Goal: Task Accomplishment & Management: Use online tool/utility

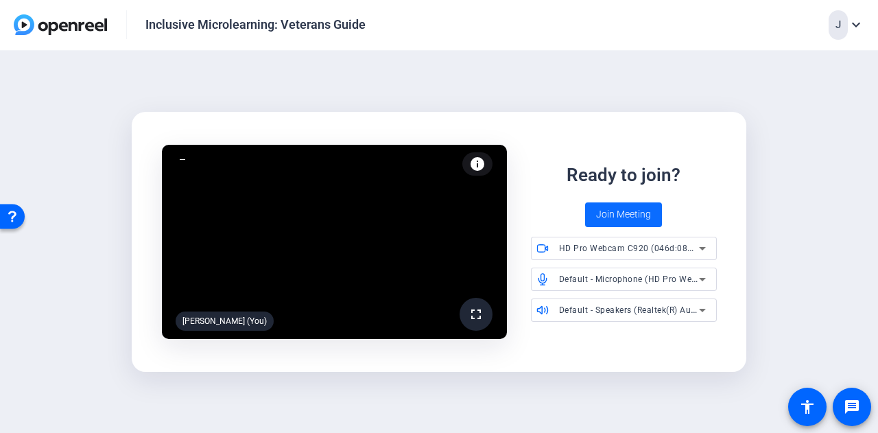
click at [640, 210] on span "Join Meeting" at bounding box center [623, 214] width 55 height 14
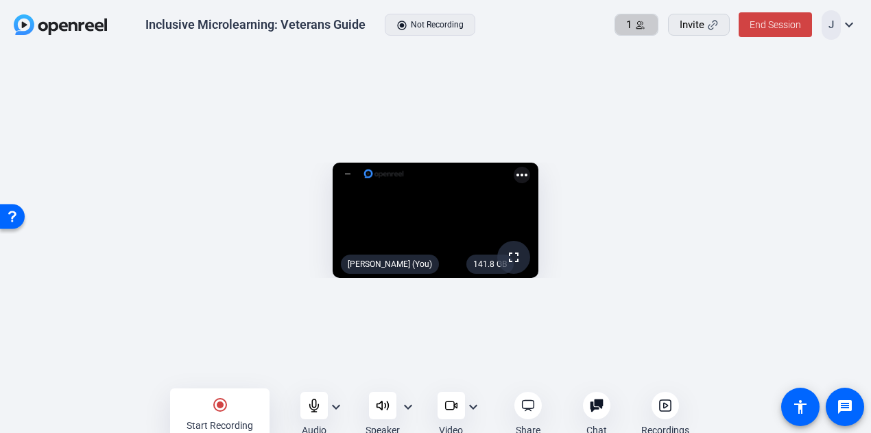
click at [629, 23] on span "1" at bounding box center [628, 25] width 5 height 16
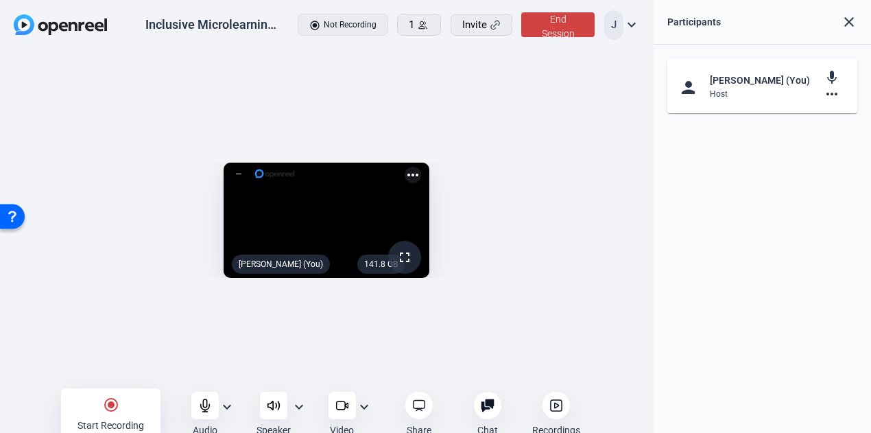
click at [843, 16] on mat-icon "close" at bounding box center [849, 22] width 16 height 16
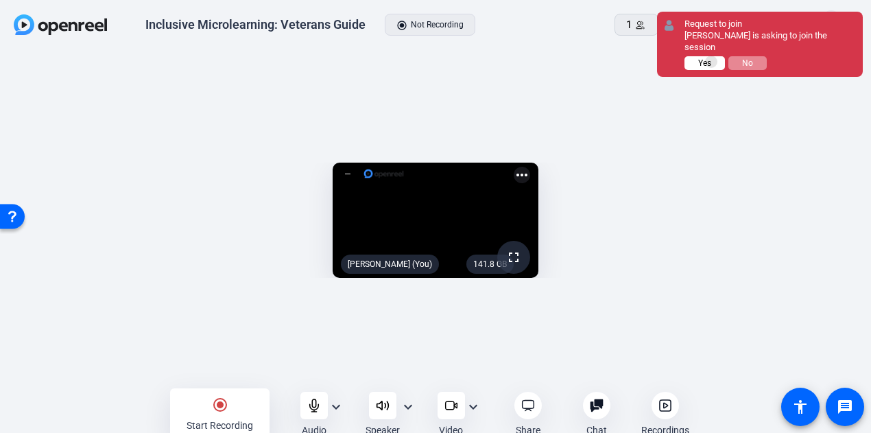
click at [236, 58] on button "Yes" at bounding box center [120, 167] width 230 height 219
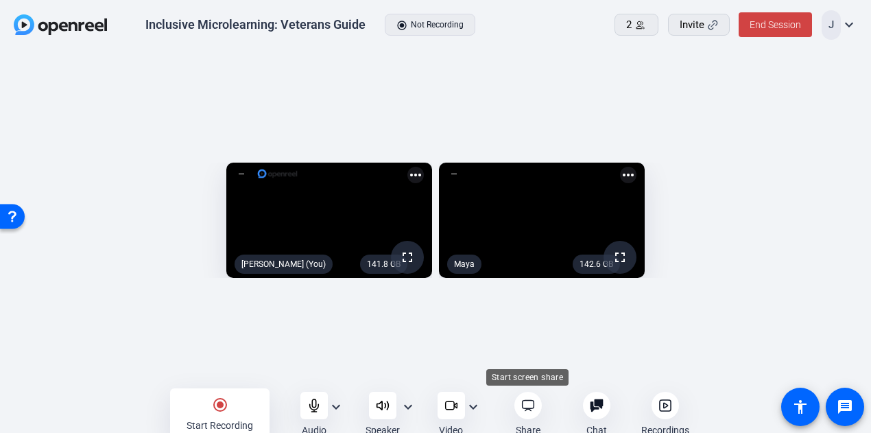
click at [528, 411] on icon at bounding box center [528, 405] width 14 height 14
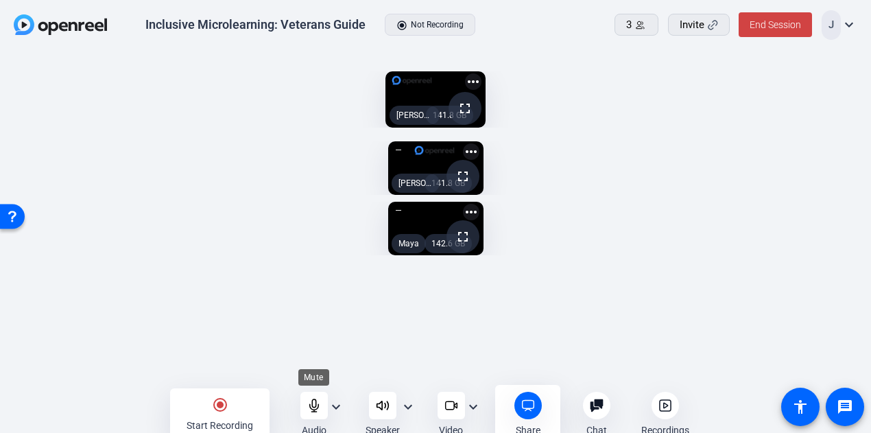
click at [313, 405] on icon at bounding box center [314, 405] width 14 height 14
click at [222, 404] on mat-icon "radio_button_checked" at bounding box center [220, 404] width 16 height 16
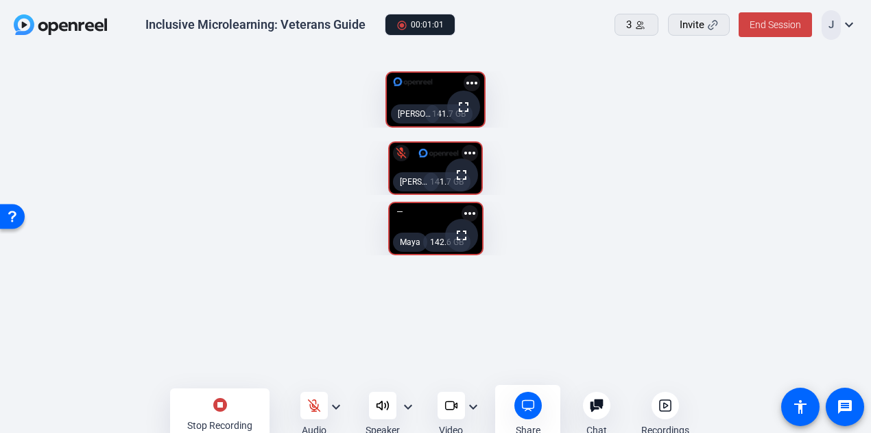
click at [213, 398] on mat-icon "stop_circle" at bounding box center [220, 404] width 16 height 16
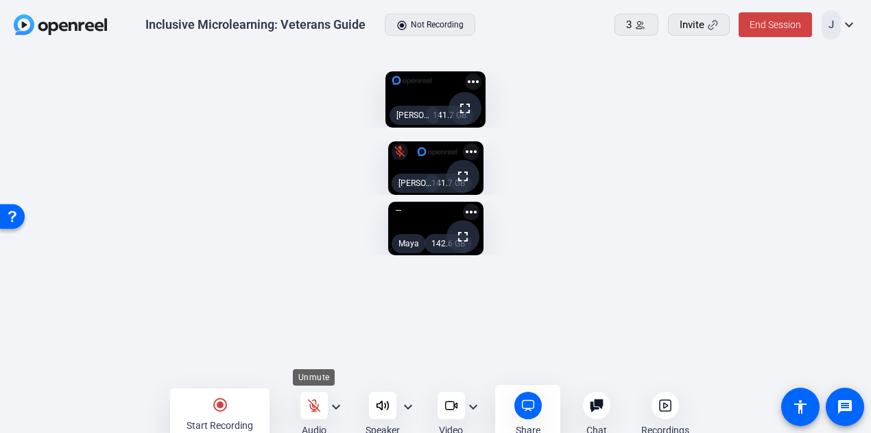
click at [309, 417] on div at bounding box center [313, 404] width 27 height 27
click at [313, 397] on div at bounding box center [313, 404] width 27 height 27
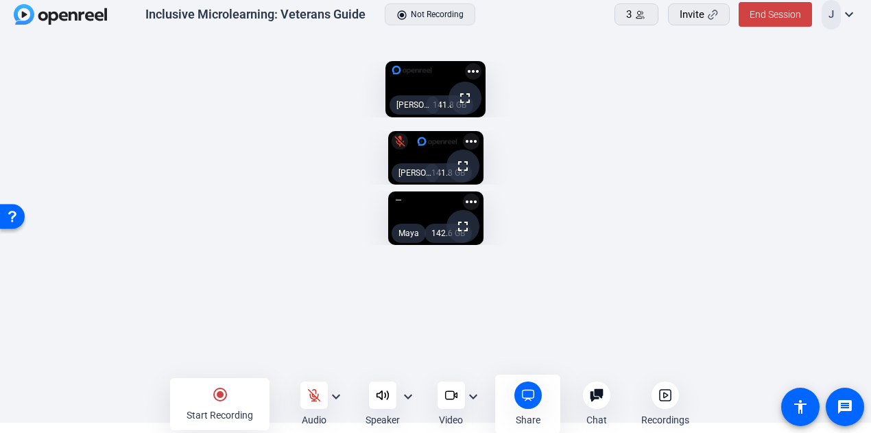
click at [774, 269] on div "141.8 GB fullscreen mic_off [PERSON_NAME] (You) more_horiz 142.6 GB fullscreen …" at bounding box center [435, 248] width 843 height 249
click at [214, 387] on mat-icon "radio_button_checked" at bounding box center [220, 394] width 16 height 16
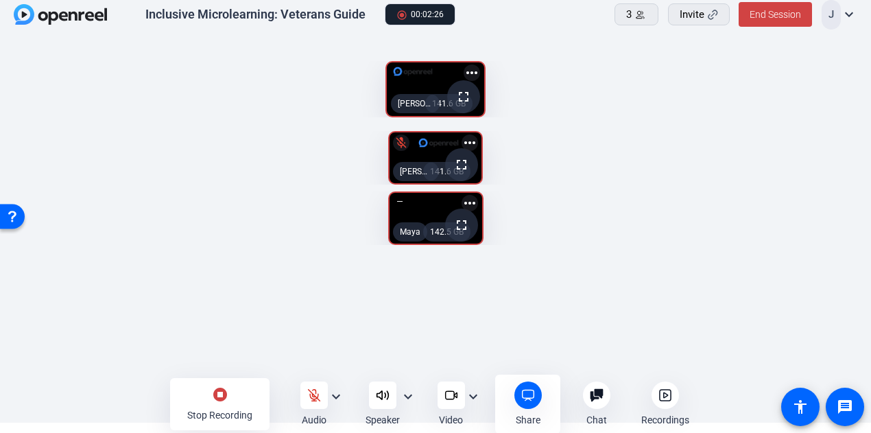
click at [210, 405] on div "stop_circle Stop Recording" at bounding box center [219, 404] width 99 height 52
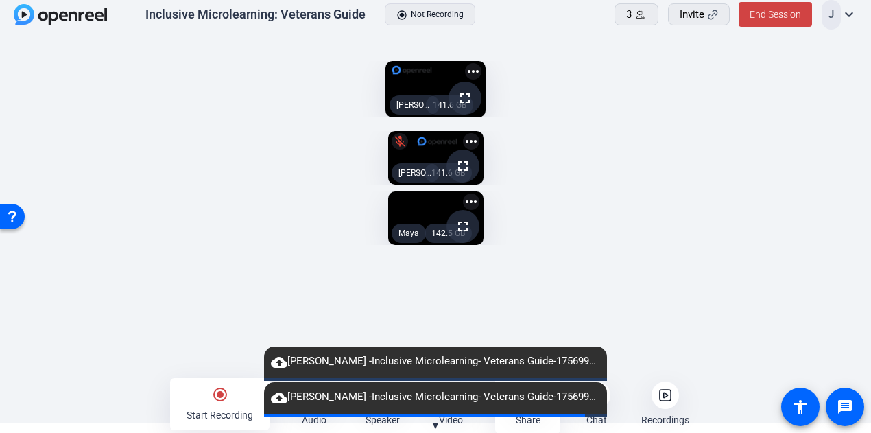
click at [311, 395] on openreel-root "Inclusive Microlearning: Veterans Guide radio_button_checked Not Recording 3 In…" at bounding box center [435, 206] width 871 height 433
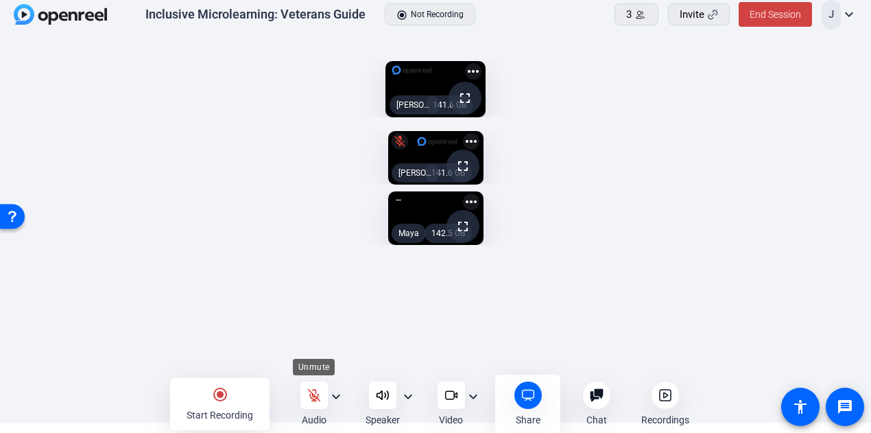
click at [310, 405] on div at bounding box center [313, 394] width 27 height 27
click at [315, 393] on icon at bounding box center [313, 395] width 9 height 12
click at [217, 394] on mat-icon "radio_button_checked" at bounding box center [220, 394] width 16 height 16
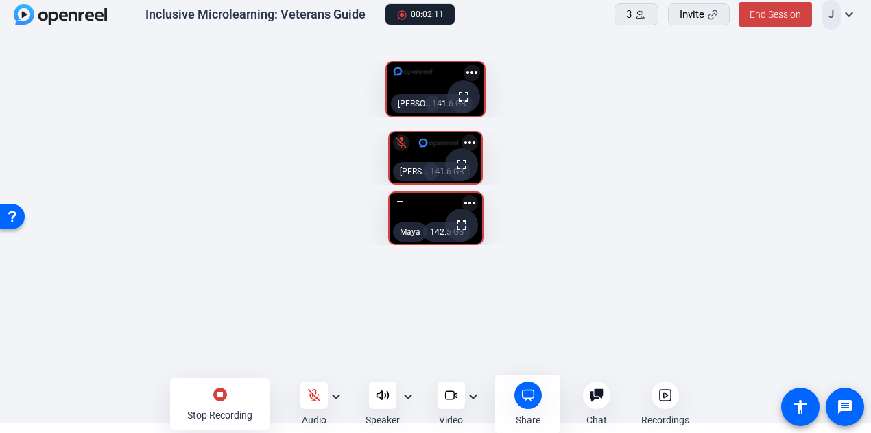
click at [226, 390] on mat-icon "stop_circle" at bounding box center [220, 394] width 16 height 16
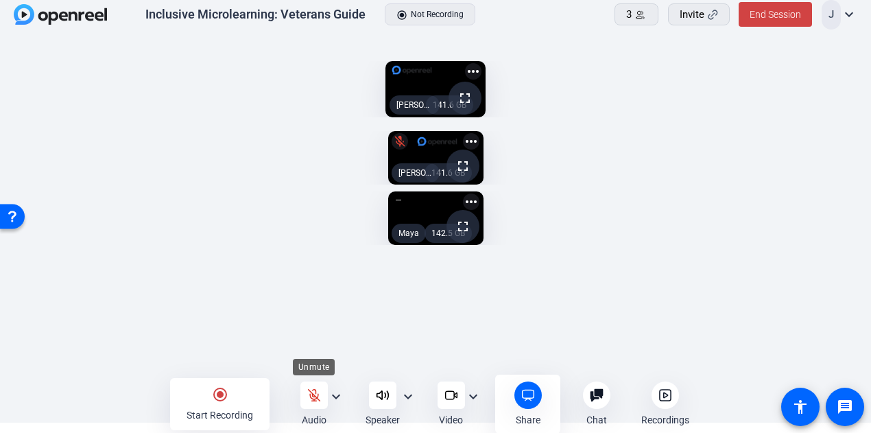
click at [317, 391] on icon at bounding box center [314, 395] width 14 height 14
click at [535, 401] on div at bounding box center [527, 394] width 27 height 27
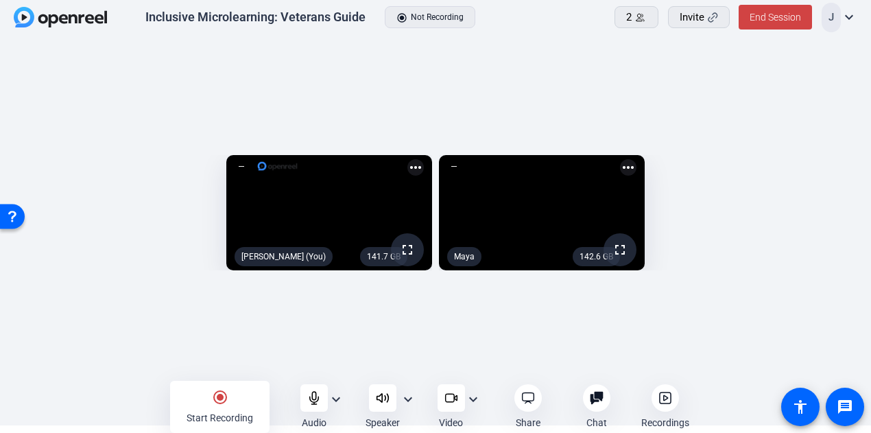
scroll to position [7, 0]
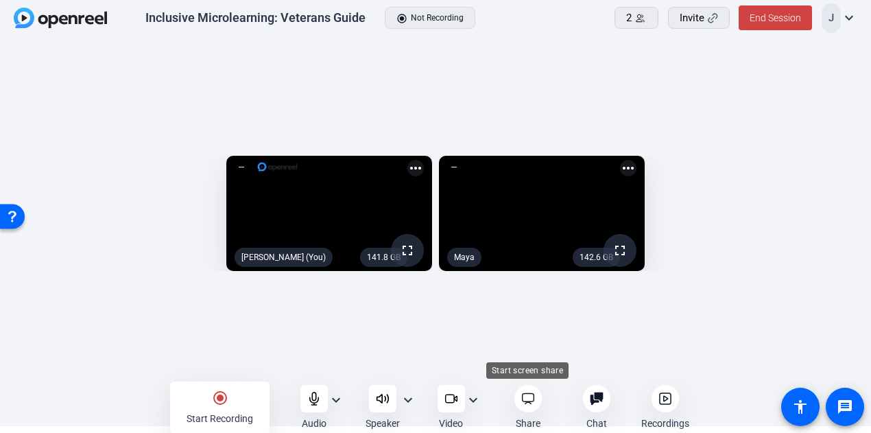
click at [535, 393] on div at bounding box center [527, 398] width 27 height 27
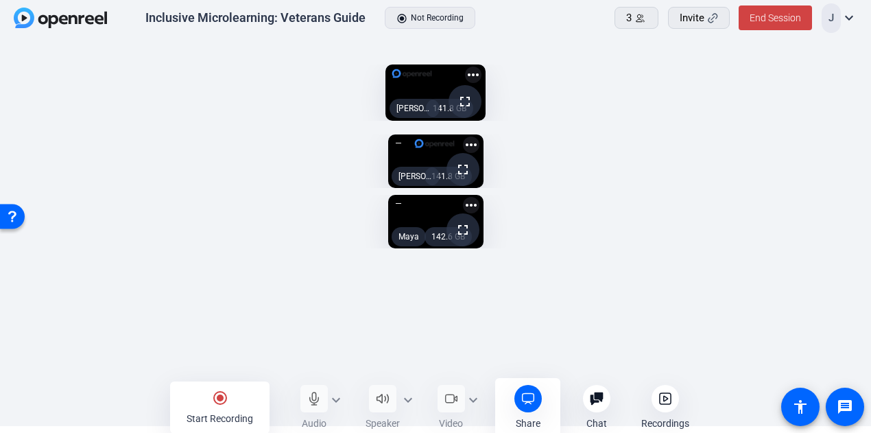
scroll to position [10, 0]
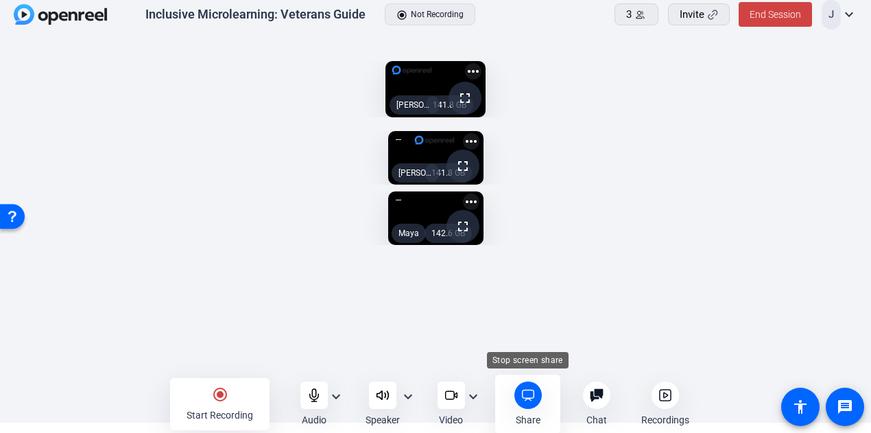
click at [524, 393] on icon at bounding box center [528, 395] width 14 height 14
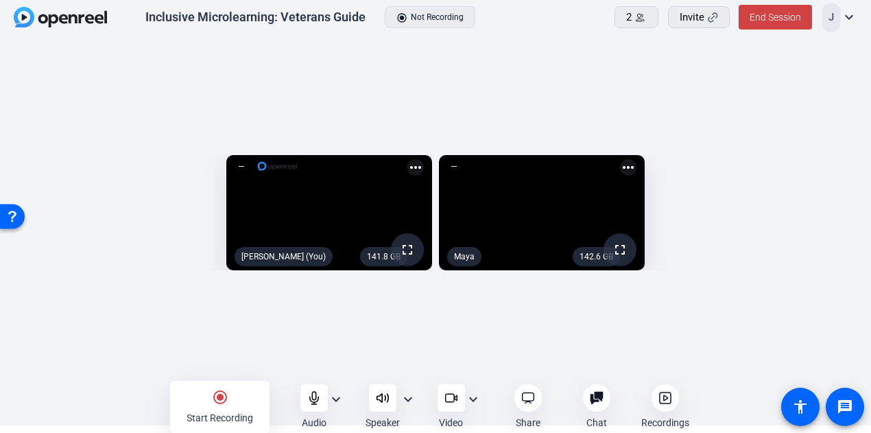
scroll to position [7, 0]
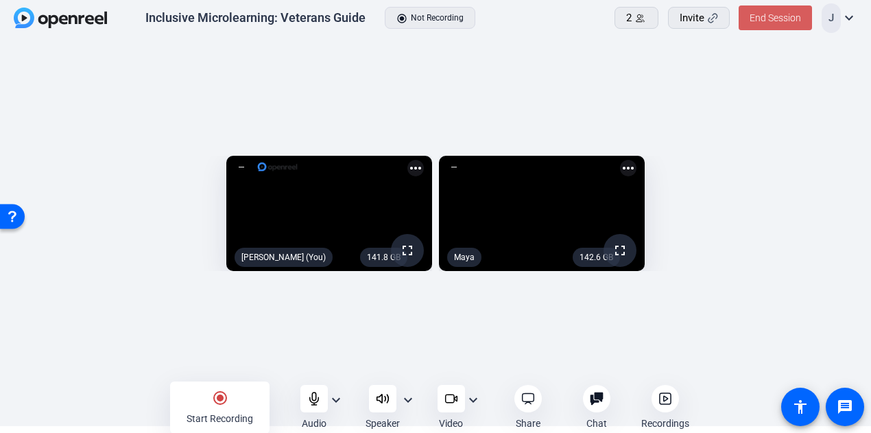
click at [770, 14] on span "End Session" at bounding box center [774, 17] width 51 height 11
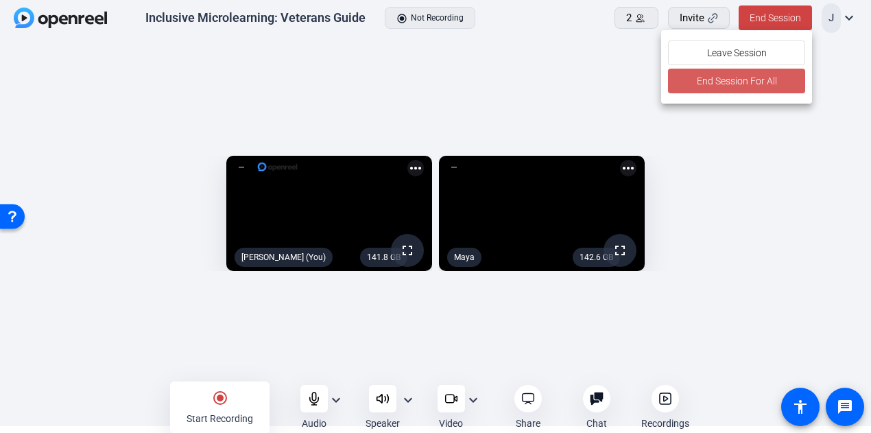
click at [717, 76] on span "End Session For All" at bounding box center [736, 81] width 80 height 16
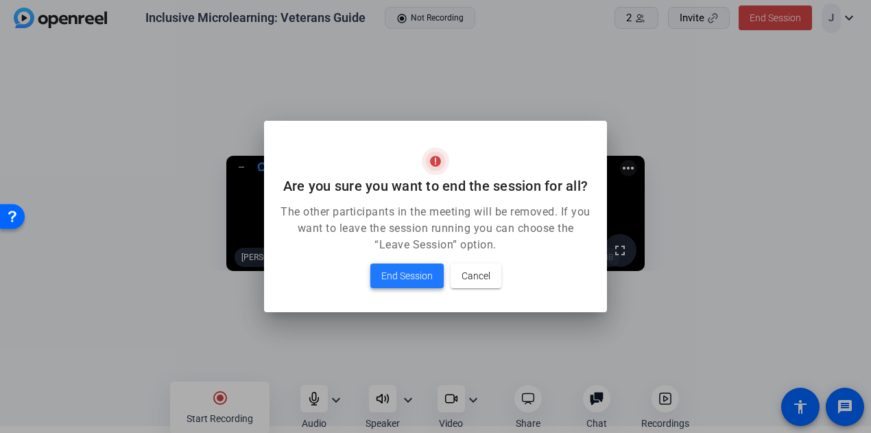
click at [405, 280] on span "End Session" at bounding box center [406, 275] width 51 height 16
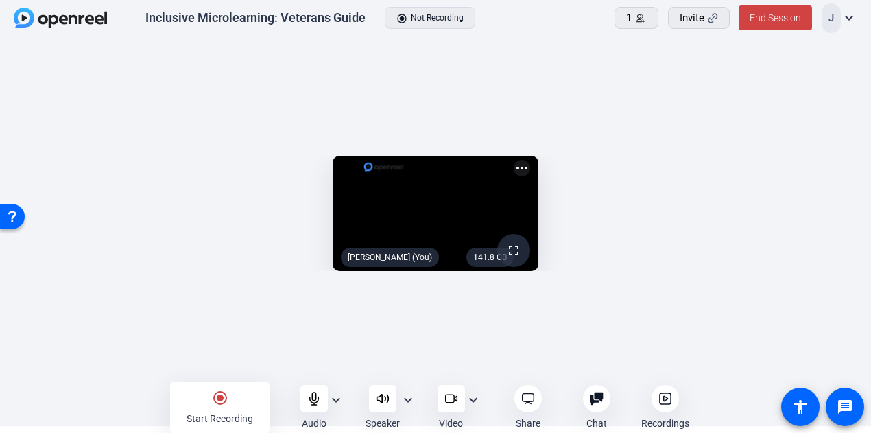
scroll to position [7, 0]
